Goal: Navigation & Orientation: Understand site structure

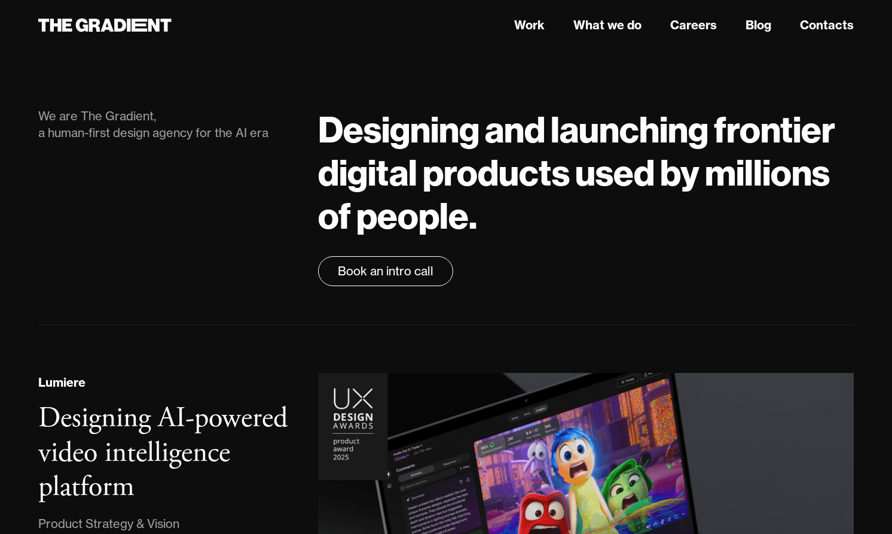
click at [376, 61] on div "We are The Gradient, a human-first design agency for the AI era Designing and l…" at bounding box center [446, 192] width 816 height 265
click at [533, 29] on link "Work" at bounding box center [529, 25] width 31 height 18
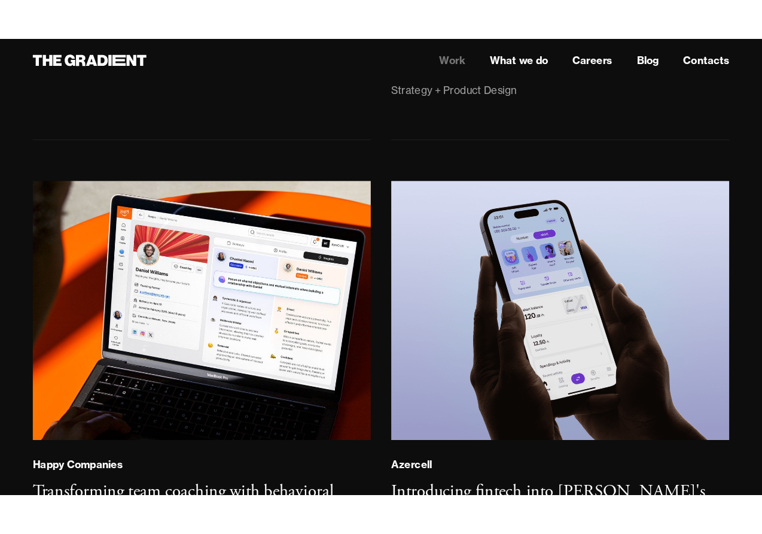
scroll to position [699, 0]
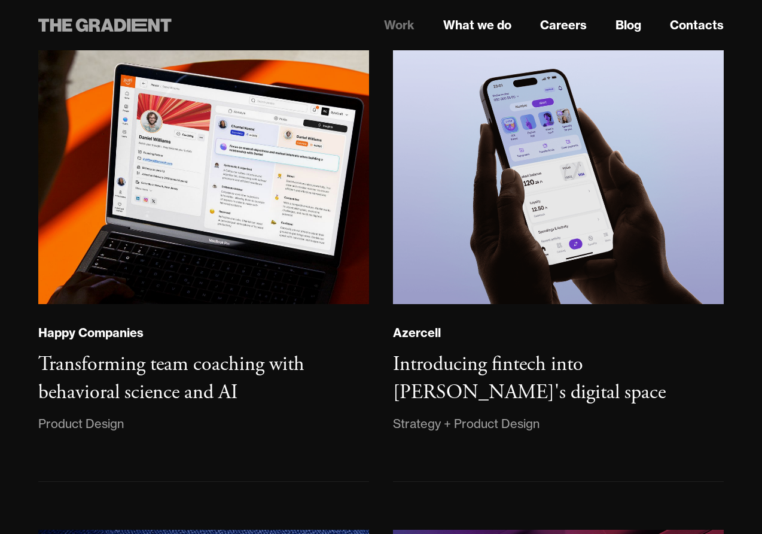
click at [138, 25] on icon at bounding box center [140, 25] width 16 height 13
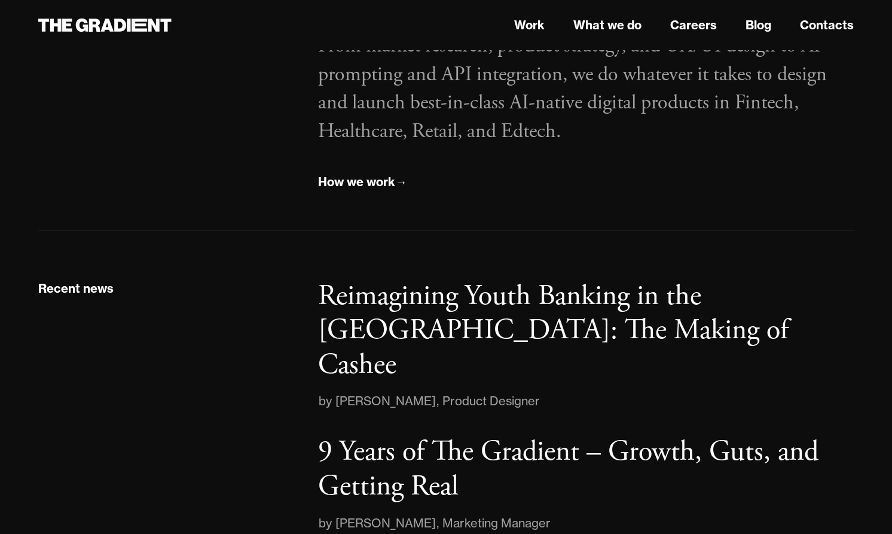
scroll to position [1519, 0]
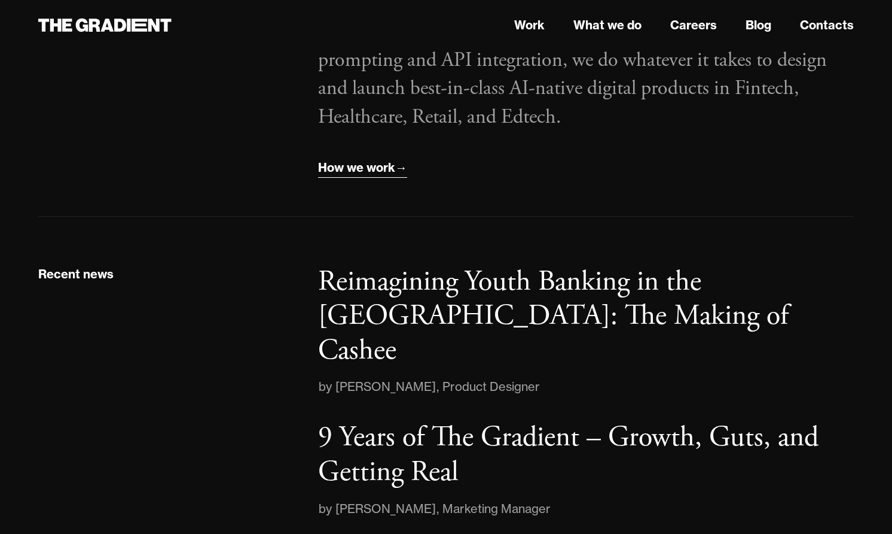
click at [364, 167] on div "How we work" at bounding box center [356, 168] width 77 height 16
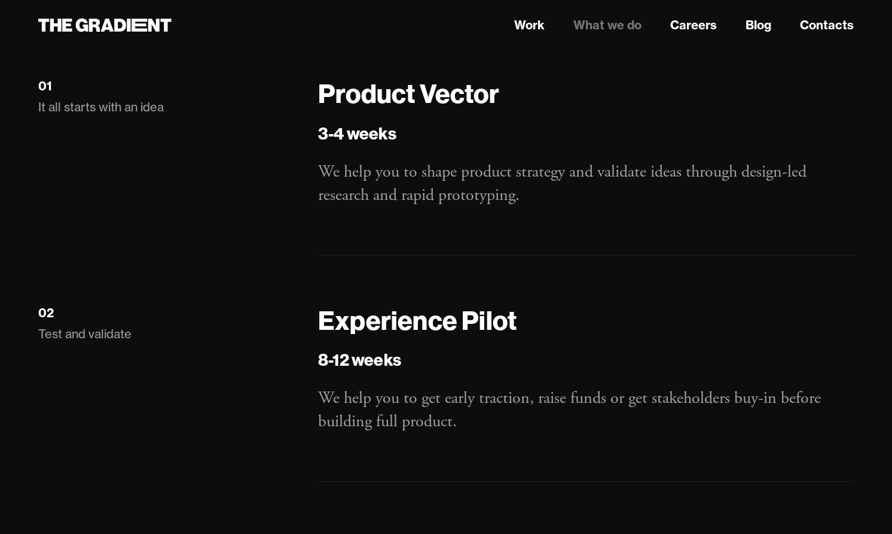
scroll to position [1529, 0]
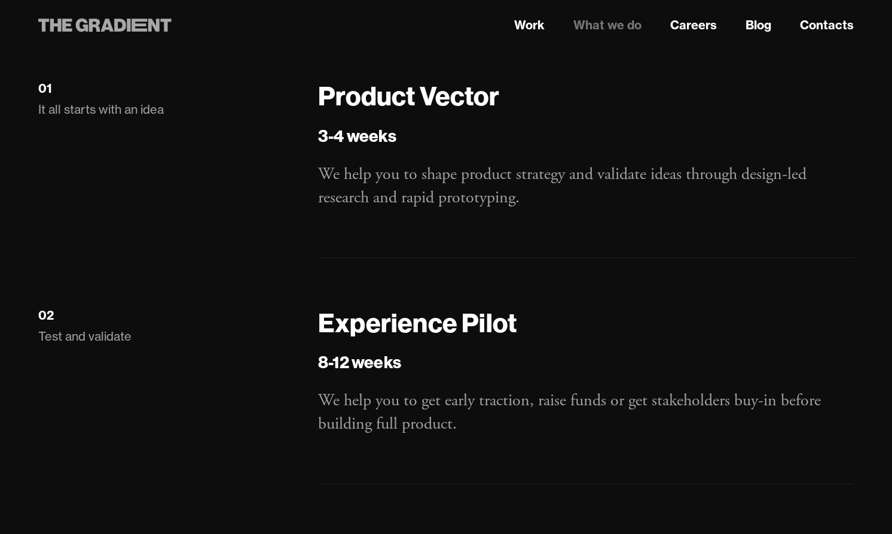
click at [133, 26] on icon at bounding box center [140, 25] width 16 height 13
